Goal: Task Accomplishment & Management: Manage account settings

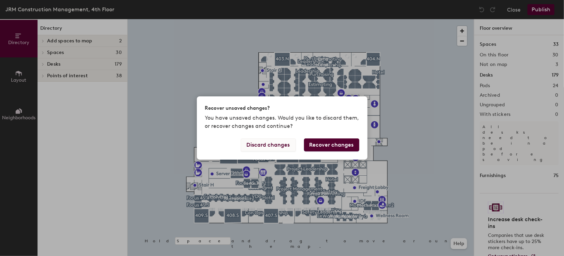
click at [276, 151] on button "Discard changes" at bounding box center [268, 144] width 55 height 13
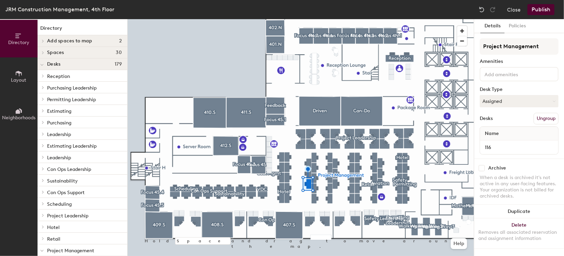
scroll to position [3, 0]
click at [513, 95] on button "Assigned" at bounding box center [519, 101] width 79 height 12
click at [497, 138] on div "Hoteled" at bounding box center [514, 142] width 68 height 10
click at [543, 9] on button "Publish" at bounding box center [540, 9] width 27 height 11
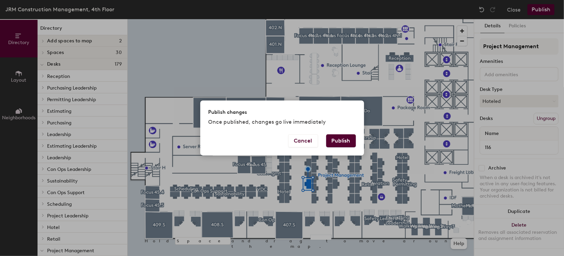
click at [331, 143] on button "Publish" at bounding box center [341, 140] width 30 height 13
